Goal: Task Accomplishment & Management: Manage account settings

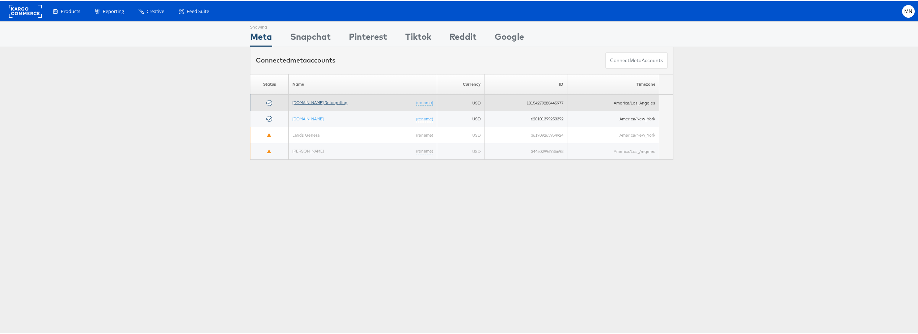
click at [316, 102] on link "[DOMAIN_NAME] Retargeting" at bounding box center [319, 101] width 55 height 5
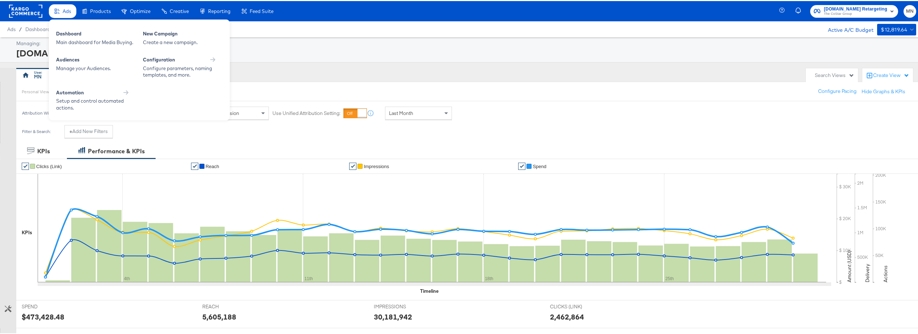
click at [71, 10] on div "Ads" at bounding box center [63, 10] width 28 height 14
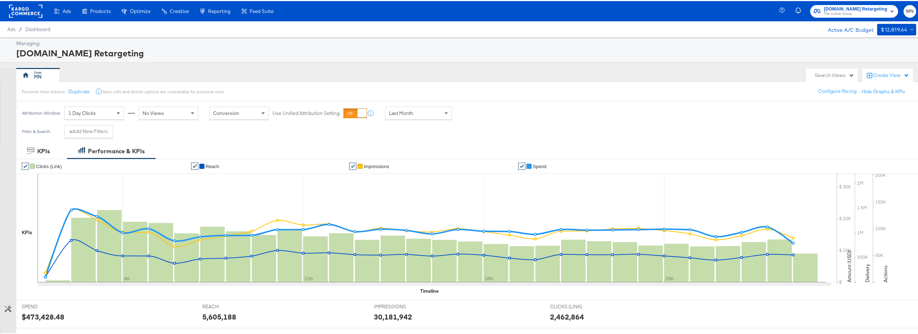
drag, startPoint x: 68, startPoint y: 38, endPoint x: 225, endPoint y: 36, distance: 157.1
click at [0, 0] on div "Main dashboard for Media Buying." at bounding box center [0, 0] width 0 height 0
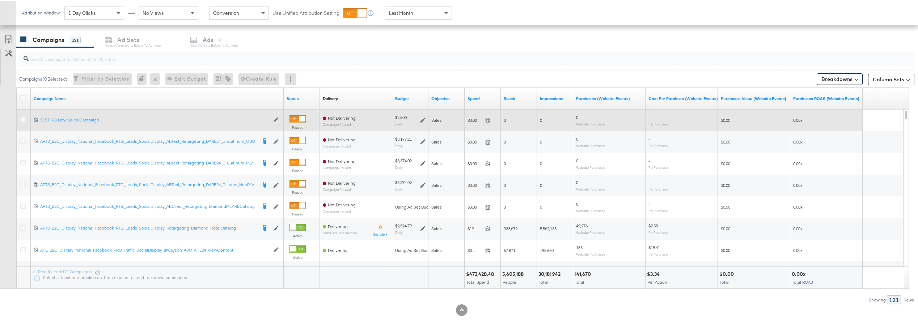
scroll to position [301, 0]
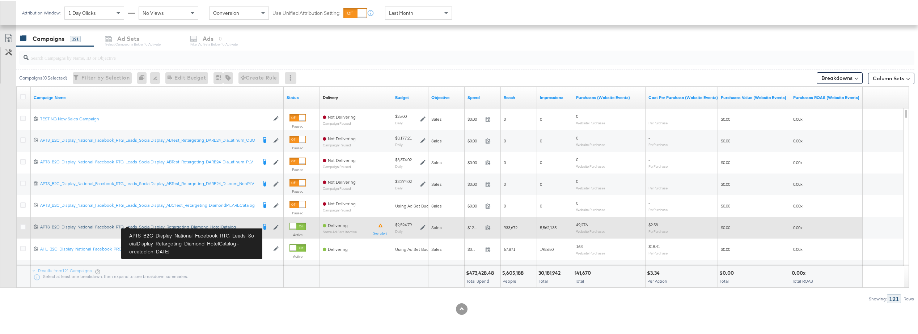
click at [179, 225] on div "APTS_B2C_Display_National_Facebook_RTG_Leads_SocialDisplay_Retargeting_Diamond_…" at bounding box center [148, 226] width 217 height 6
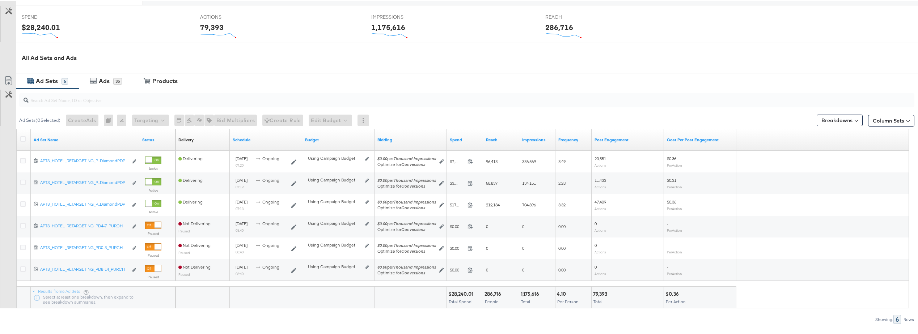
scroll to position [290, 0]
click at [100, 79] on div "Ads" at bounding box center [104, 80] width 11 height 8
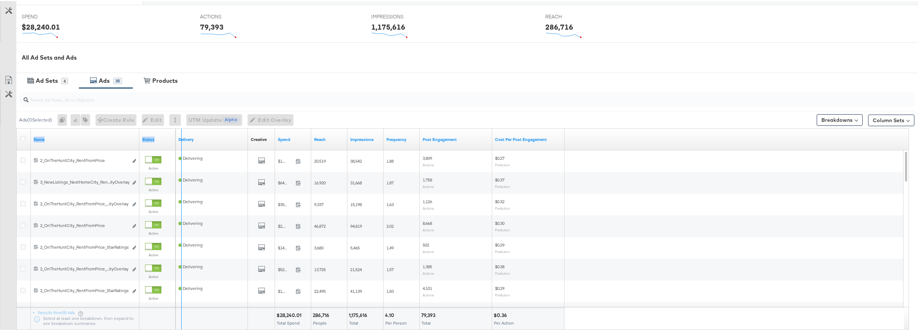
drag, startPoint x: 138, startPoint y: 133, endPoint x: 188, endPoint y: 132, distance: 49.6
click at [17, 128] on div "Name Status Delivery Creative Sorting Unavailable Spend Reach Impressions Frequ…" at bounding box center [17, 128] width 0 height 0
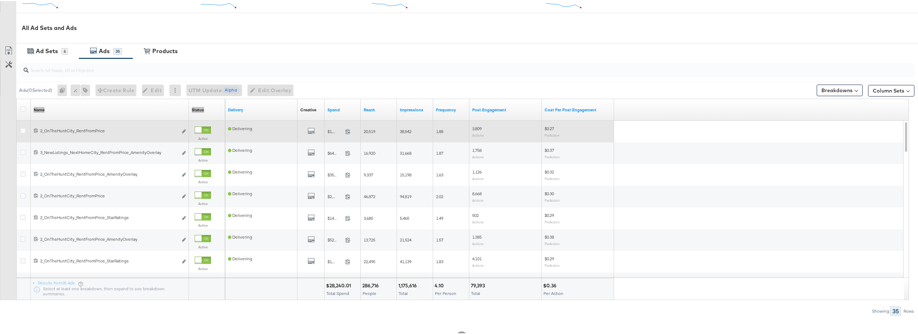
scroll to position [308, 0]
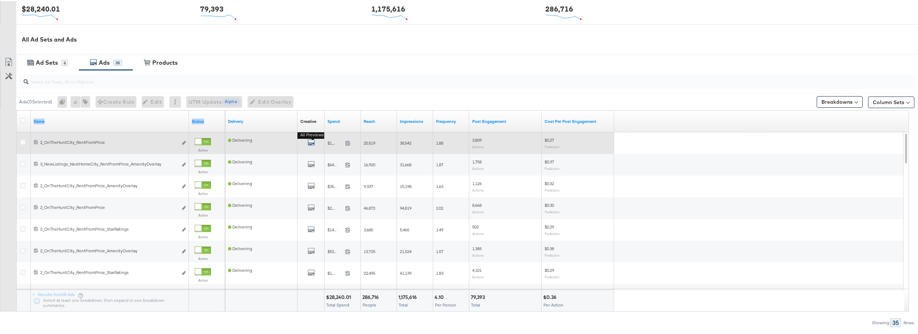
click at [312, 143] on icon "default" at bounding box center [311, 141] width 7 height 7
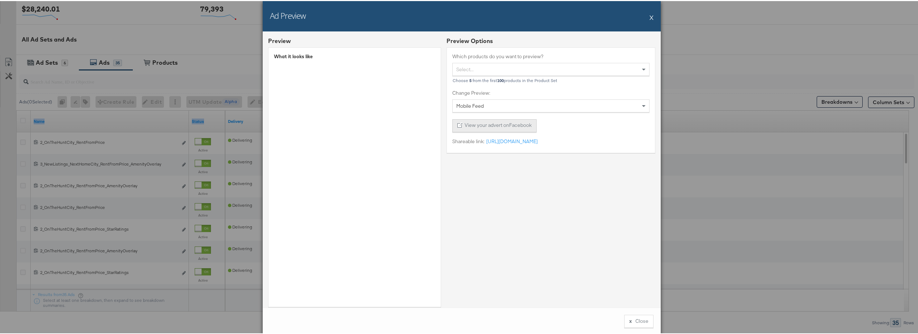
click at [513, 128] on button "View your advert on Facebook" at bounding box center [494, 124] width 84 height 13
click at [650, 16] on button "X" at bounding box center [652, 16] width 4 height 14
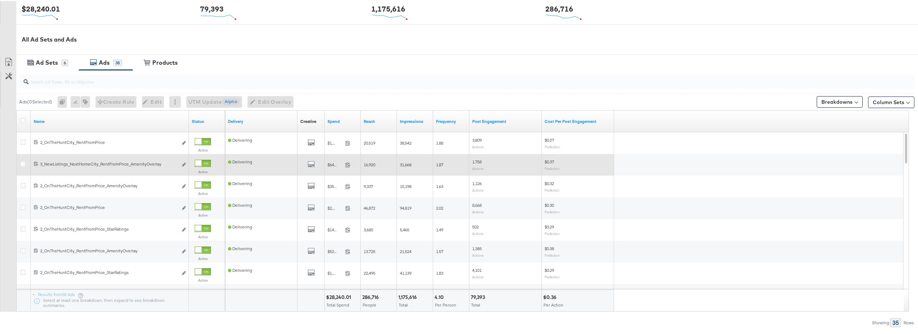
click at [315, 162] on div "All Previews" at bounding box center [310, 164] width 21 height 9
click at [313, 164] on icon "default" at bounding box center [311, 163] width 7 height 7
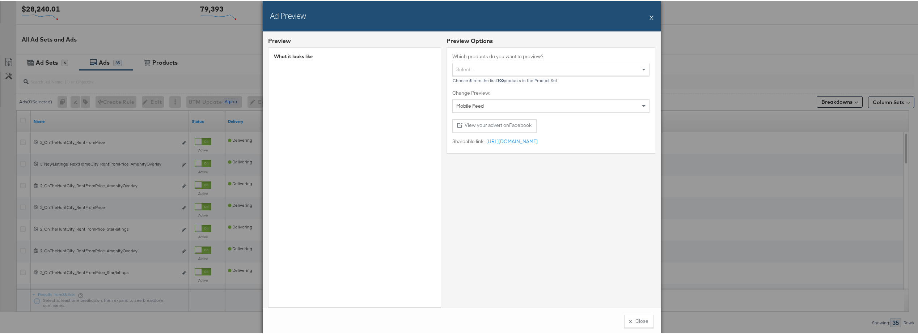
click at [650, 16] on button "X" at bounding box center [652, 16] width 4 height 14
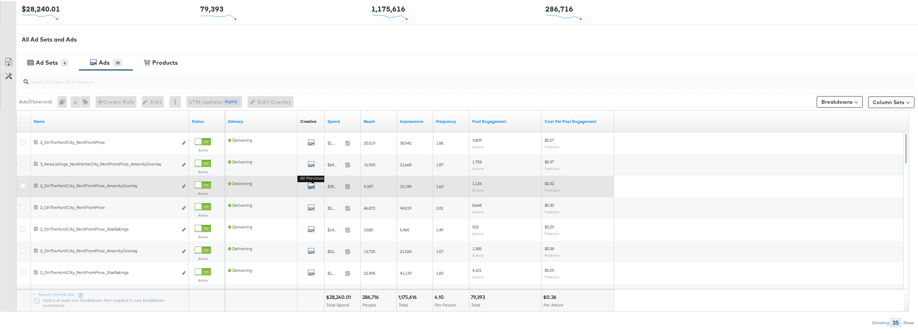
click at [311, 184] on icon "default" at bounding box center [311, 184] width 7 height 7
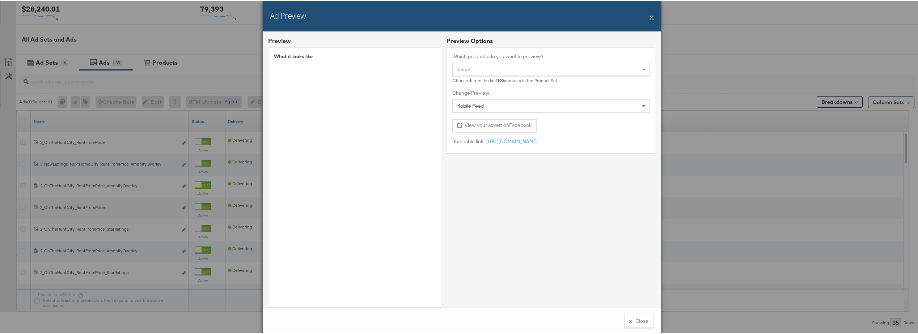
click at [650, 15] on button "X" at bounding box center [652, 16] width 4 height 14
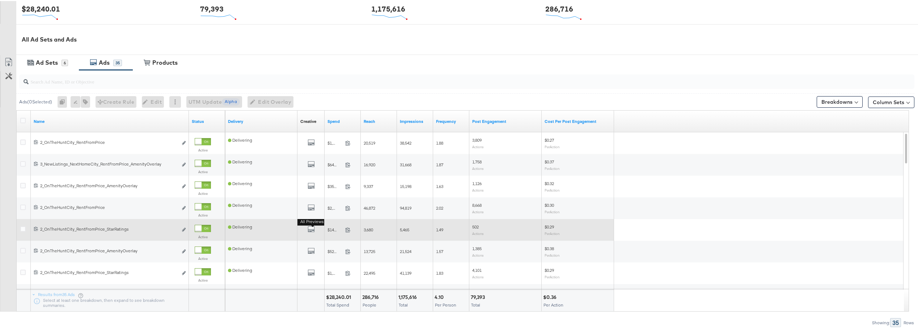
click at [309, 232] on button "All Previews" at bounding box center [311, 229] width 7 height 9
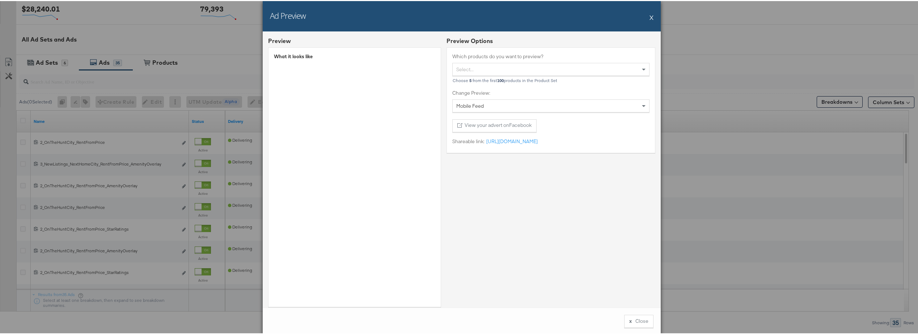
click at [650, 17] on button "X" at bounding box center [652, 16] width 4 height 14
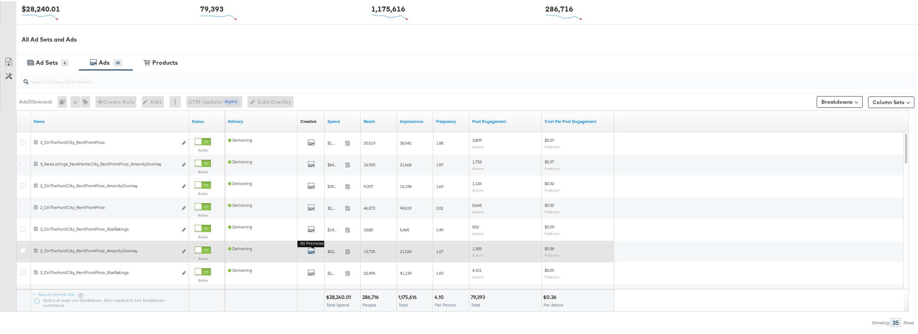
click at [309, 252] on icon "default" at bounding box center [311, 249] width 7 height 7
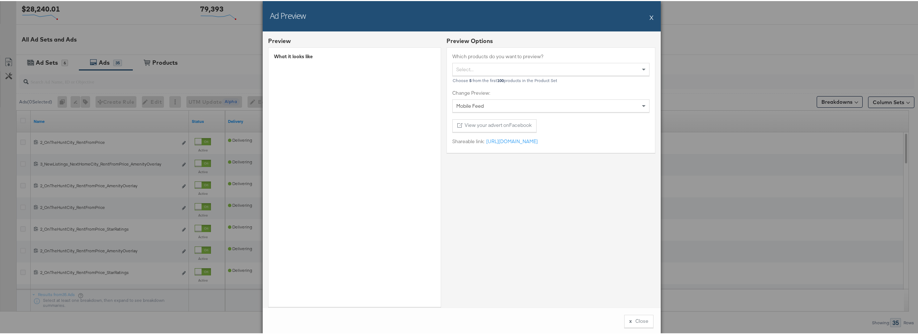
click at [650, 16] on button "X" at bounding box center [652, 16] width 4 height 14
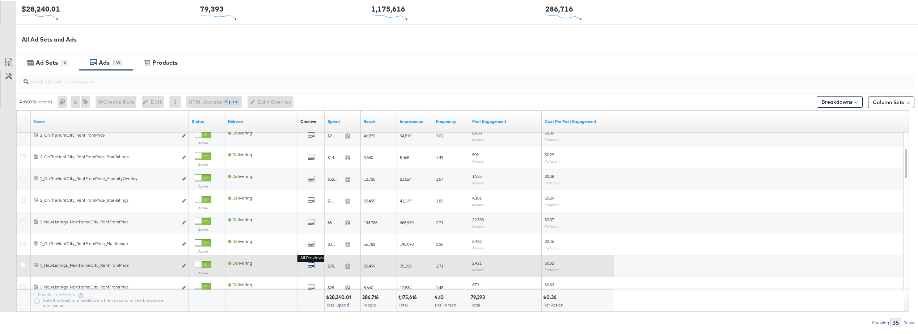
click at [314, 265] on icon "default" at bounding box center [311, 264] width 7 height 7
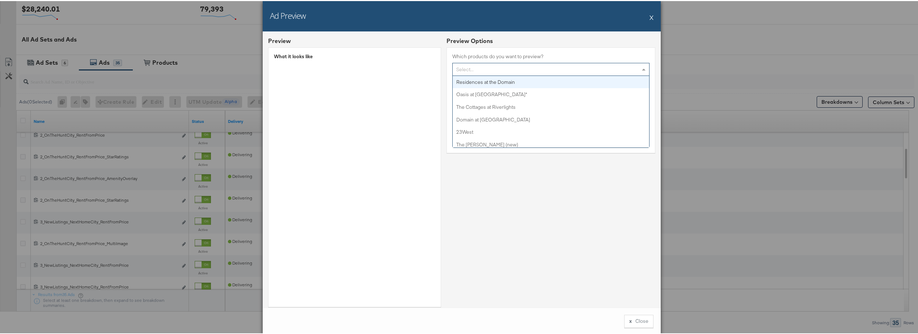
click at [578, 69] on div "Select..." at bounding box center [551, 68] width 197 height 12
click at [651, 16] on div "Ad Preview X" at bounding box center [462, 15] width 398 height 30
click at [650, 20] on button "X" at bounding box center [652, 16] width 4 height 14
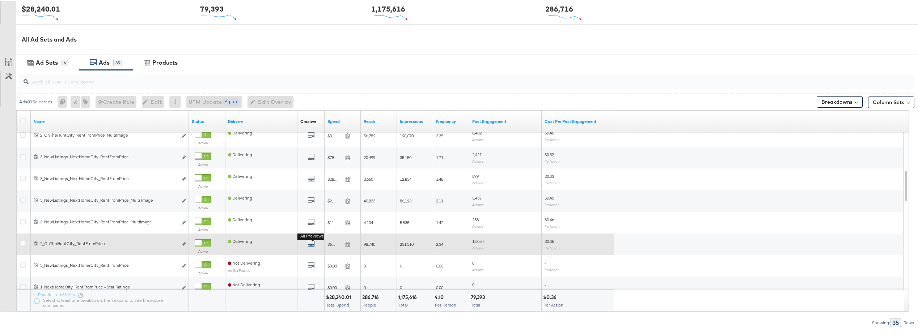
click at [312, 243] on icon "default" at bounding box center [311, 242] width 7 height 7
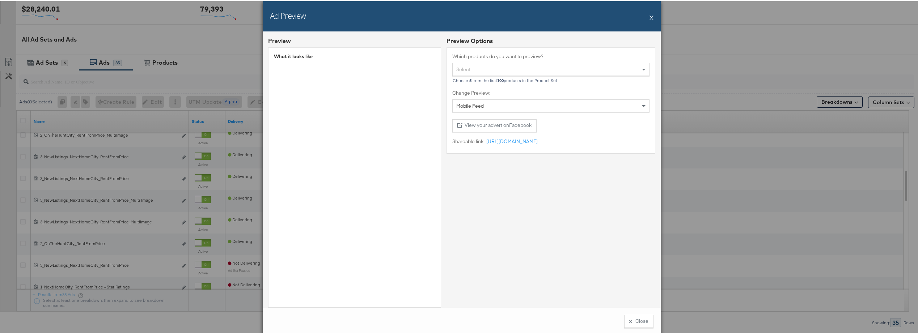
click at [650, 15] on button "X" at bounding box center [652, 16] width 4 height 14
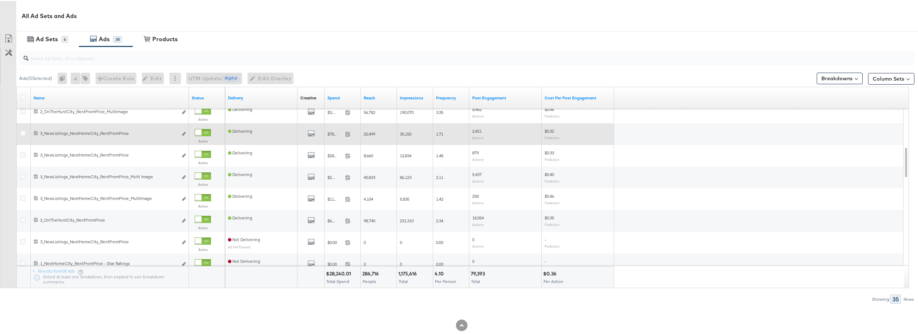
scroll to position [344, 0]
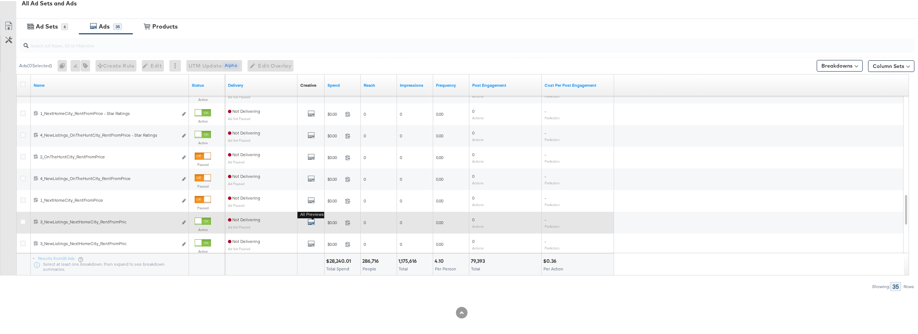
click at [310, 220] on icon "default" at bounding box center [311, 221] width 7 height 7
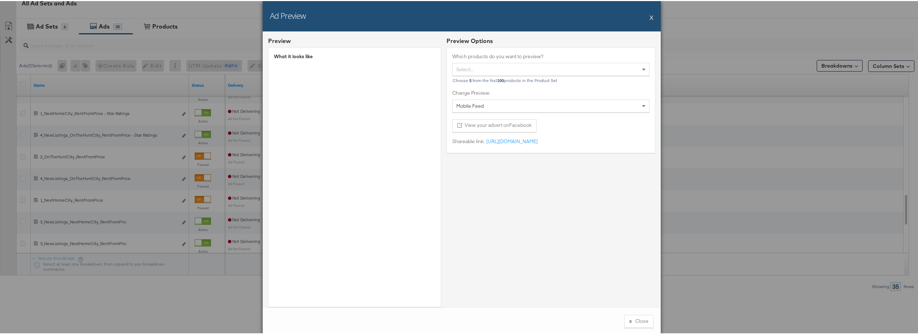
click at [650, 17] on button "X" at bounding box center [652, 16] width 4 height 14
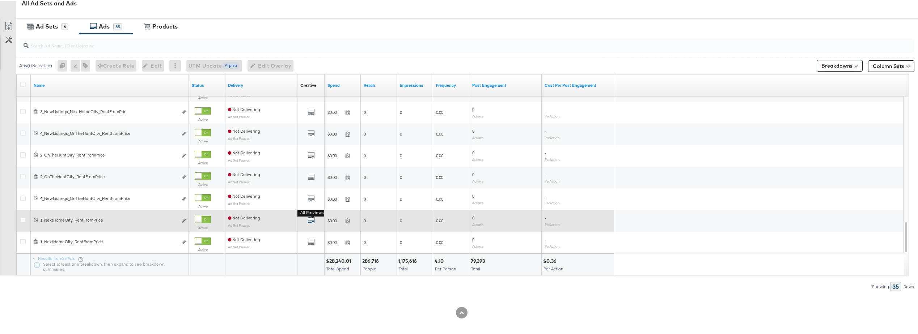
click at [311, 218] on icon "default" at bounding box center [311, 219] width 7 height 7
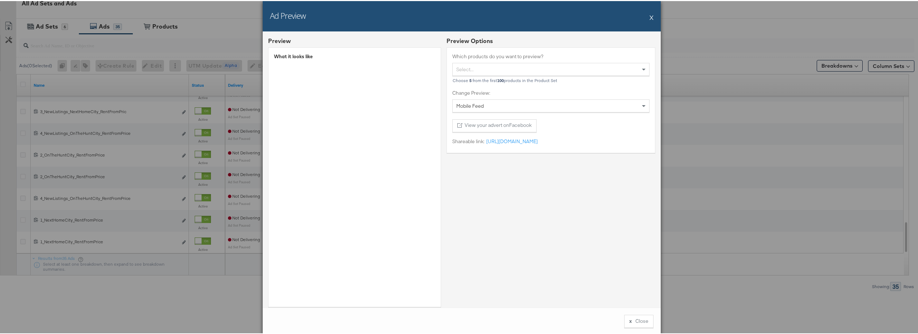
click at [650, 17] on button "X" at bounding box center [652, 16] width 4 height 14
